Goal: Use online tool/utility: Use online tool/utility

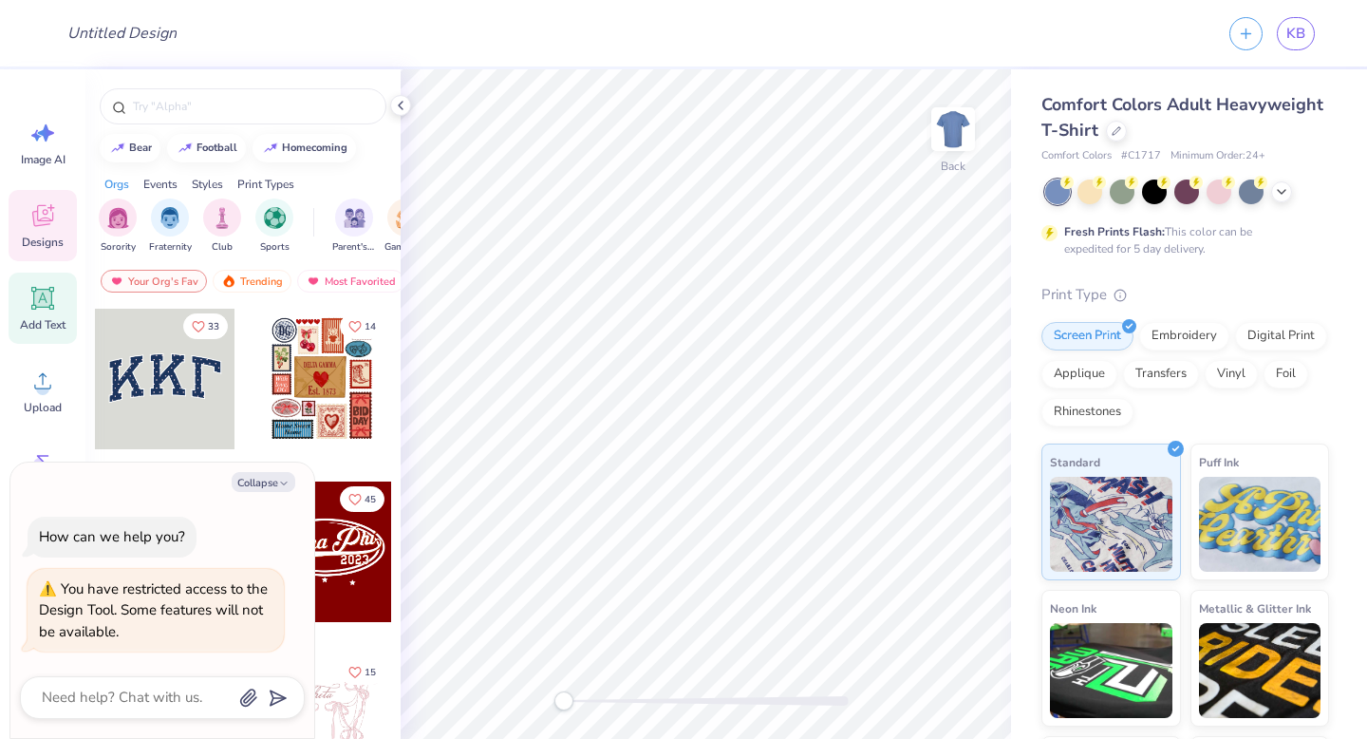
click at [51, 321] on span "Add Text" at bounding box center [43, 324] width 46 height 15
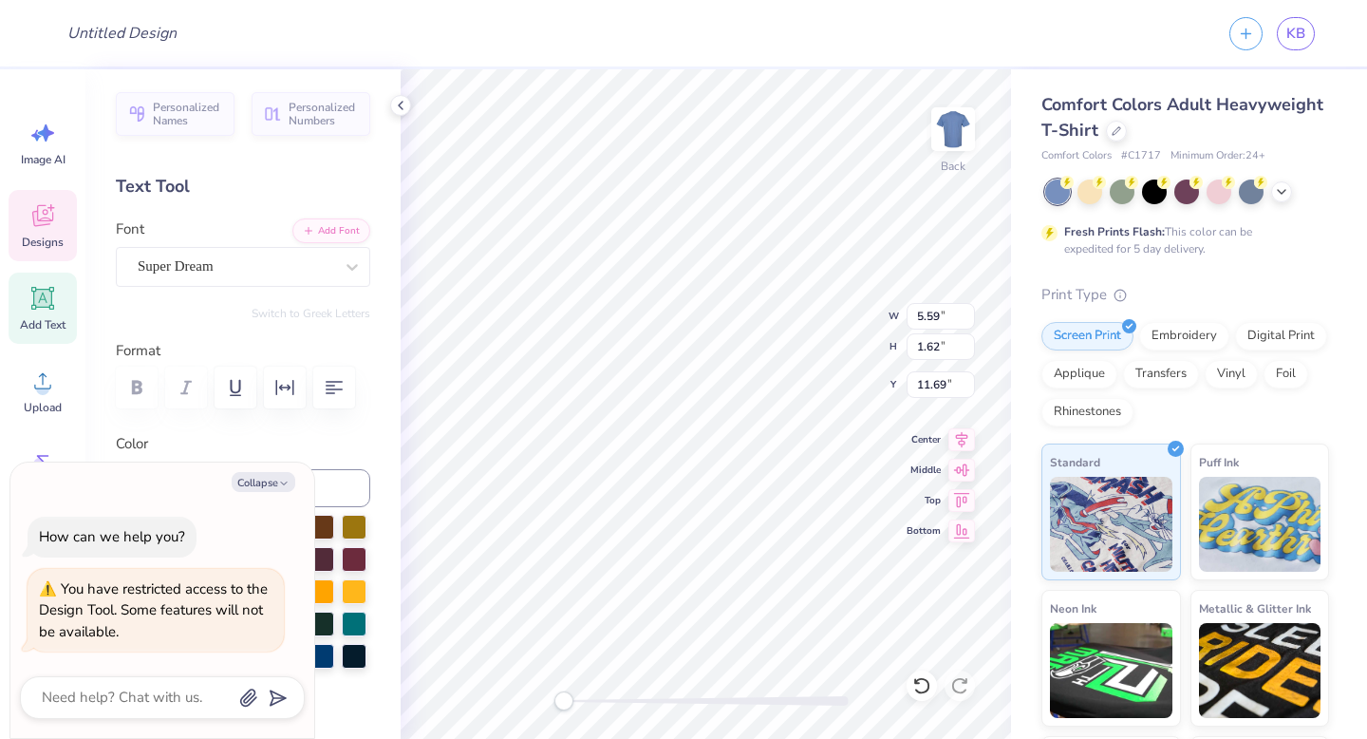
click at [37, 217] on icon at bounding box center [42, 216] width 21 height 22
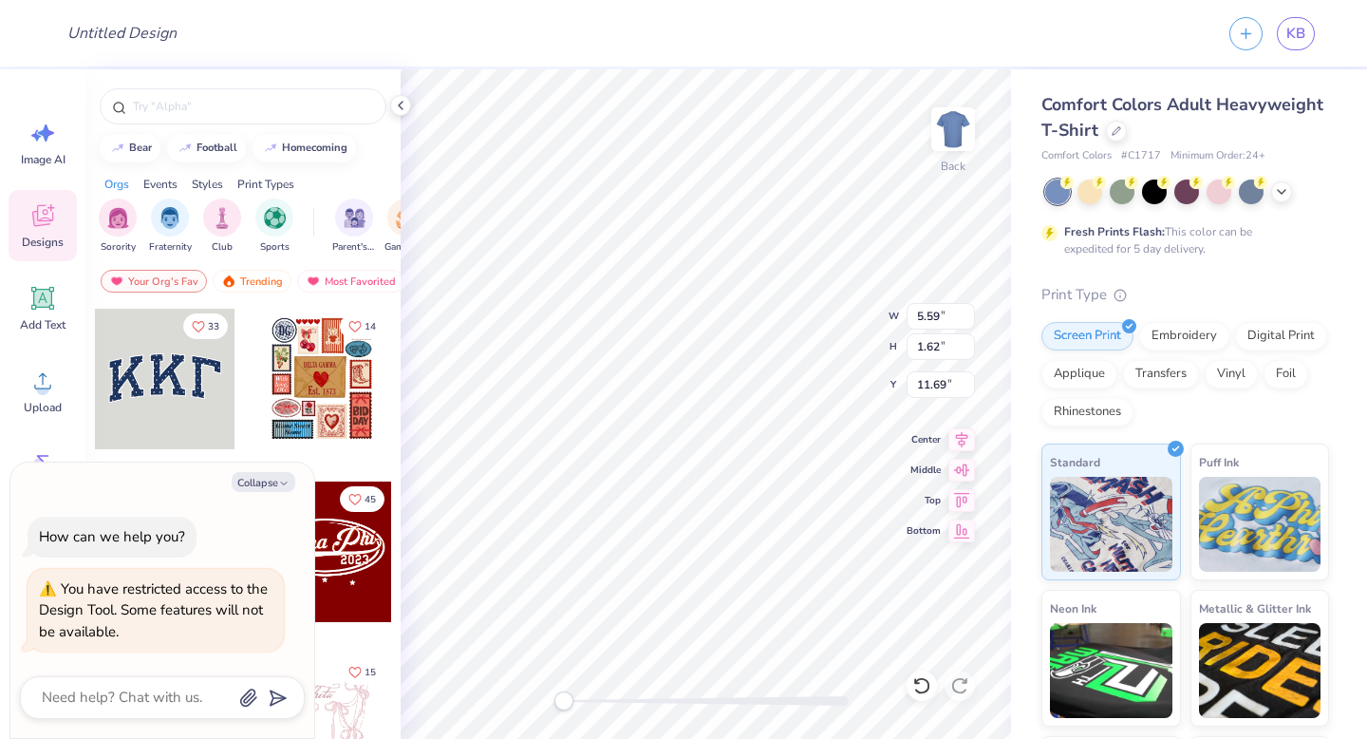
click at [285, 385] on div at bounding box center [322, 379] width 141 height 141
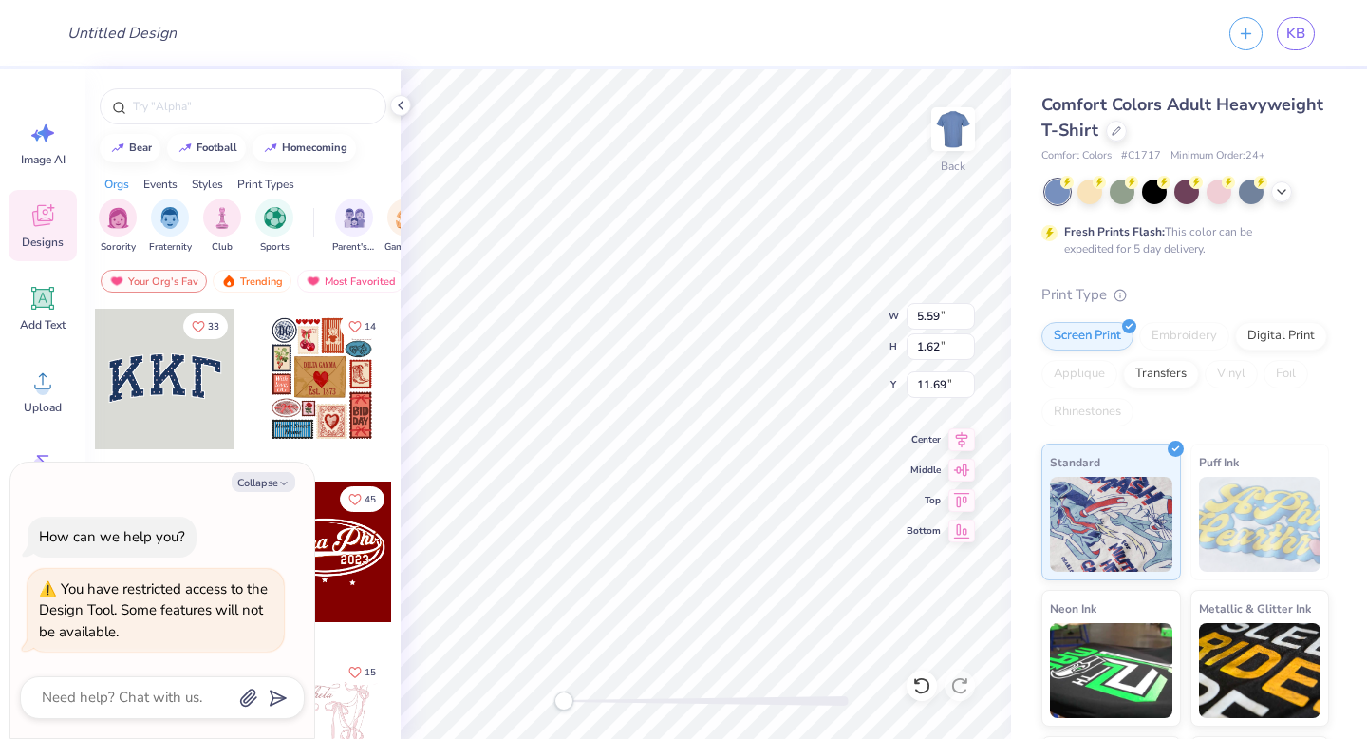
type textarea "x"
type input "10.86"
type input "13.16"
type input "3.00"
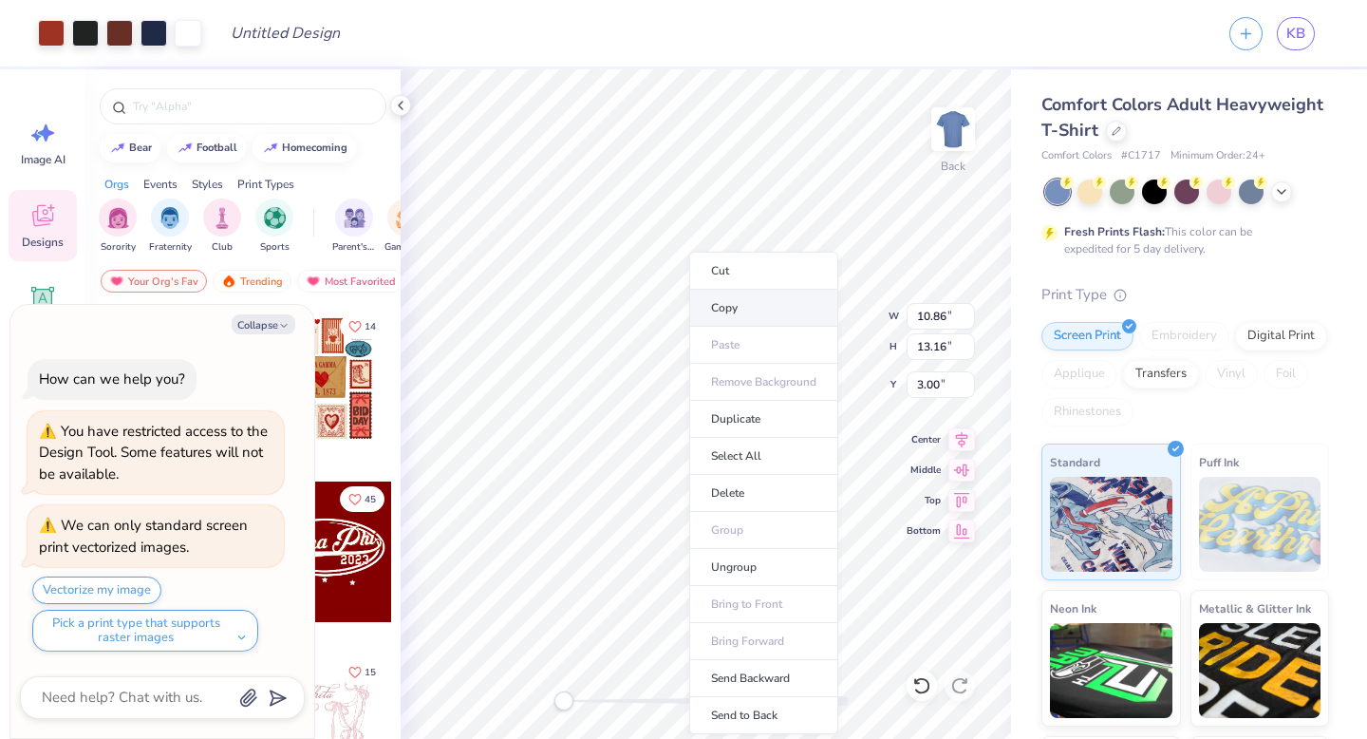
type textarea "x"
